Goal: Information Seeking & Learning: Learn about a topic

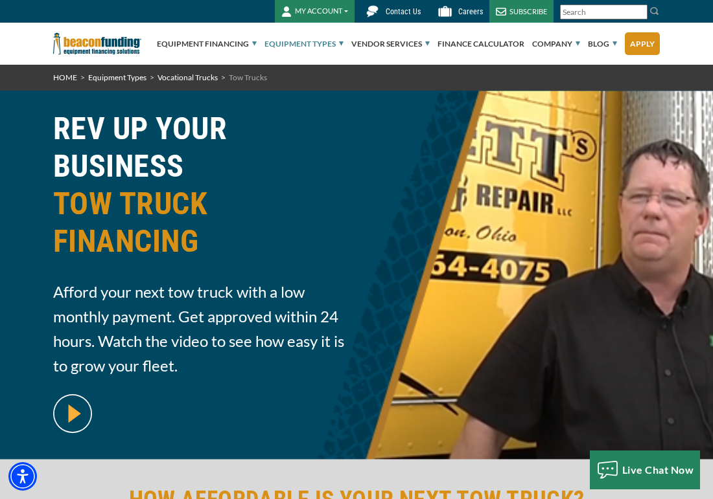
click at [299, 45] on link "Equipment Types" at bounding box center [303, 43] width 79 height 41
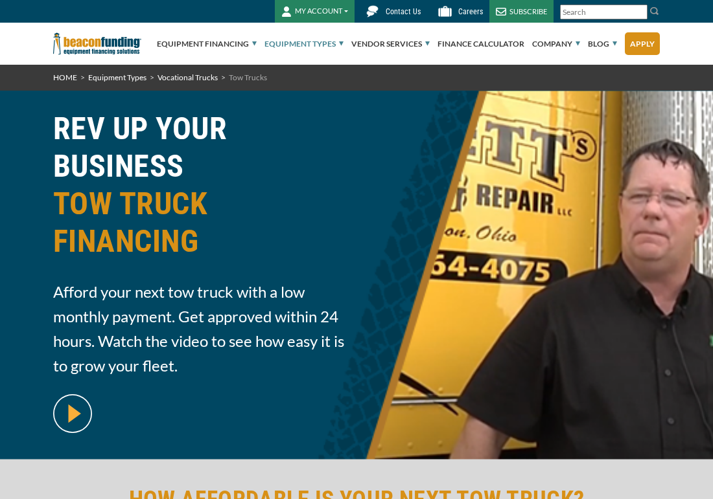
click at [299, 45] on link "Equipment Types" at bounding box center [303, 43] width 79 height 41
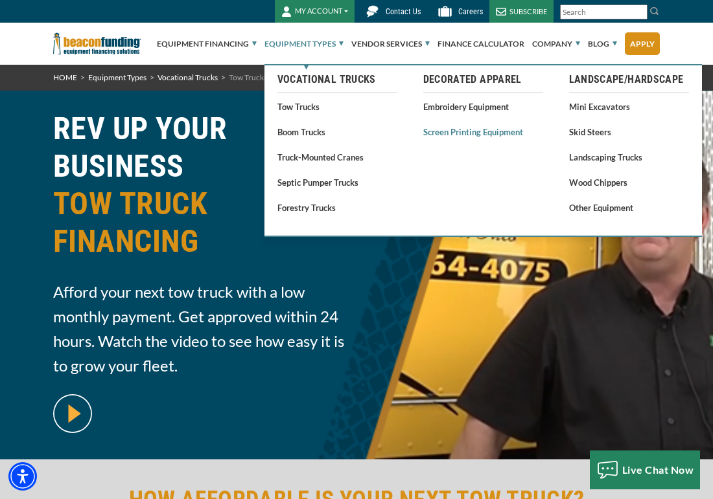
click at [457, 132] on link "Screen Printing Equipment" at bounding box center [483, 132] width 120 height 16
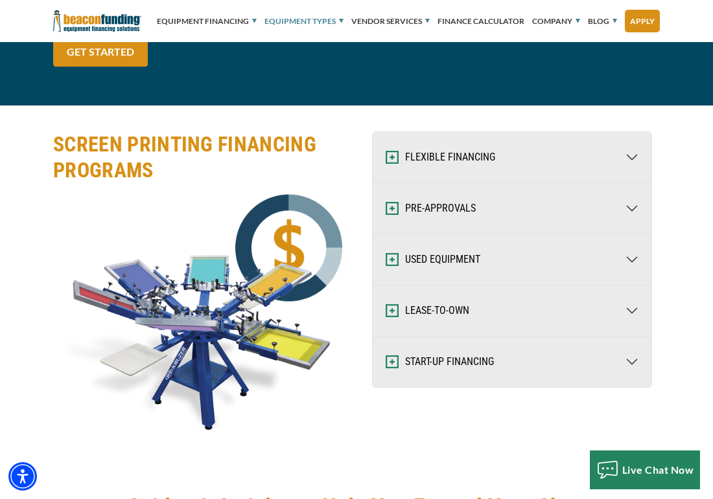
scroll to position [1903, 0]
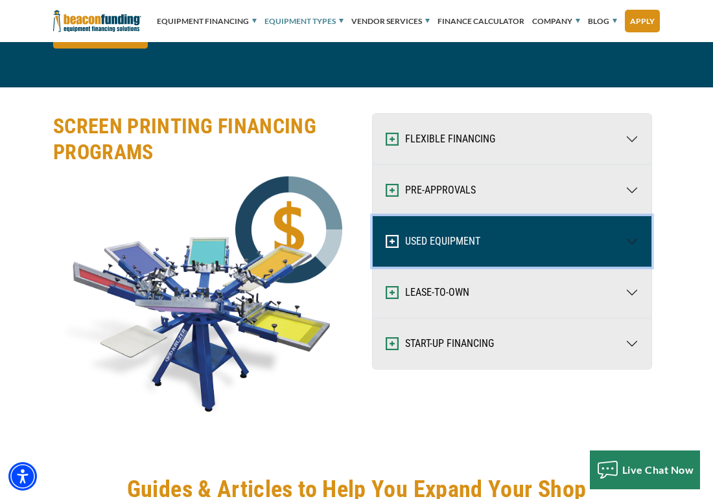
click at [578, 230] on button "USED EQUIPMENT" at bounding box center [511, 241] width 279 height 51
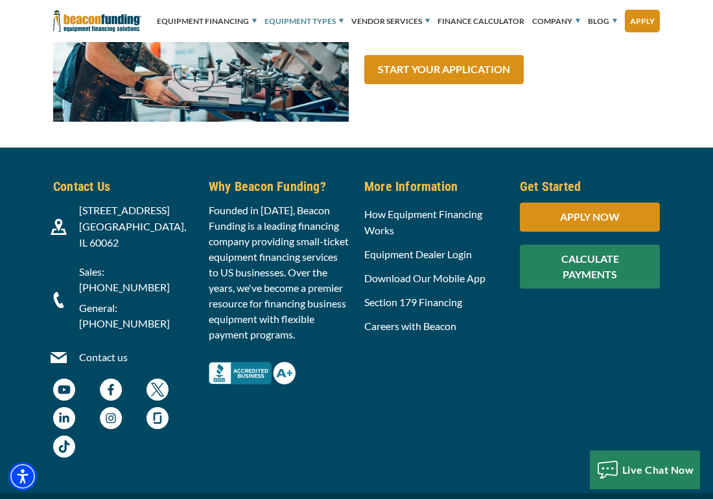
scroll to position [5414, 0]
